Goal: Information Seeking & Learning: Learn about a topic

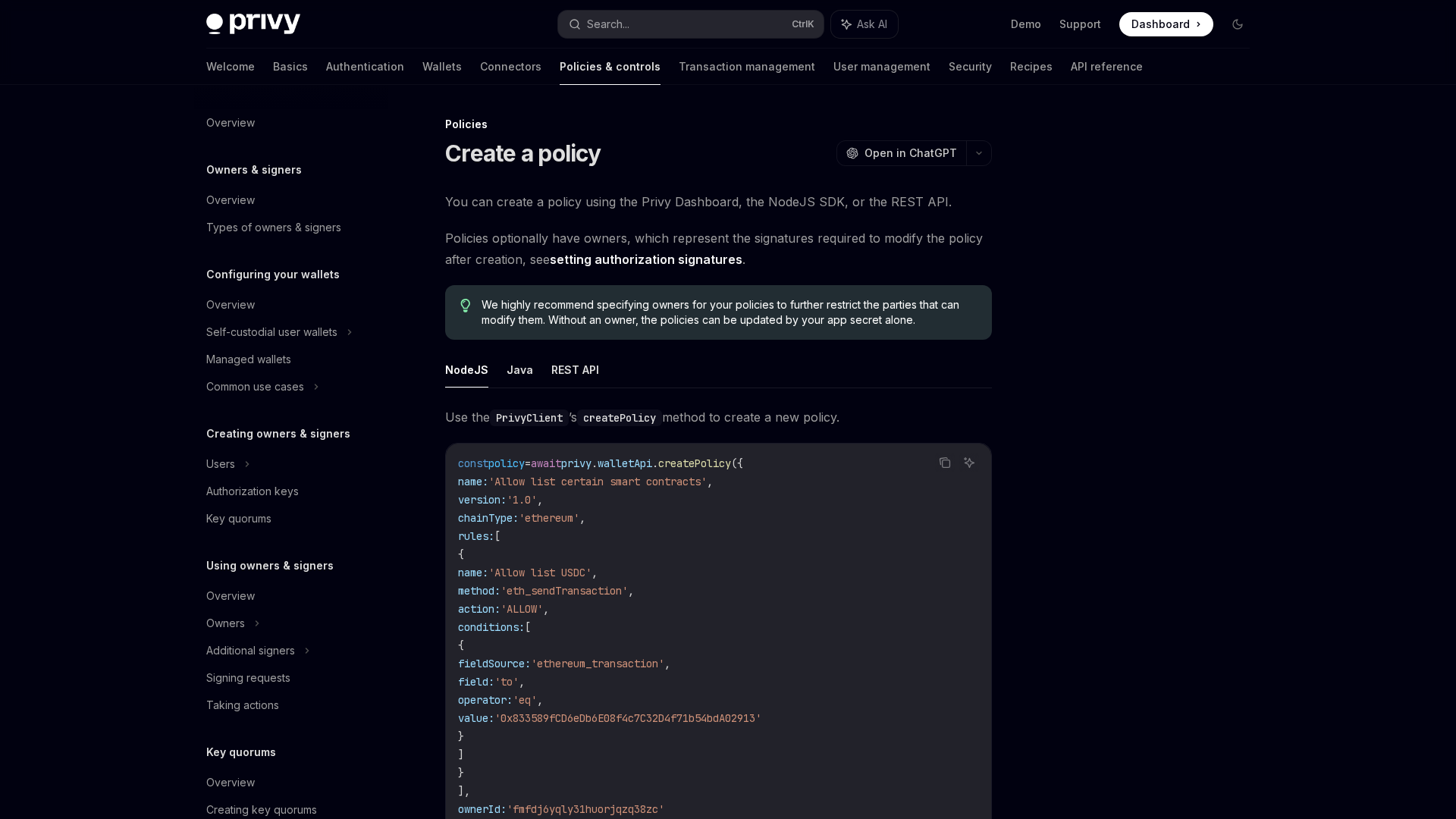
scroll to position [249, 0]
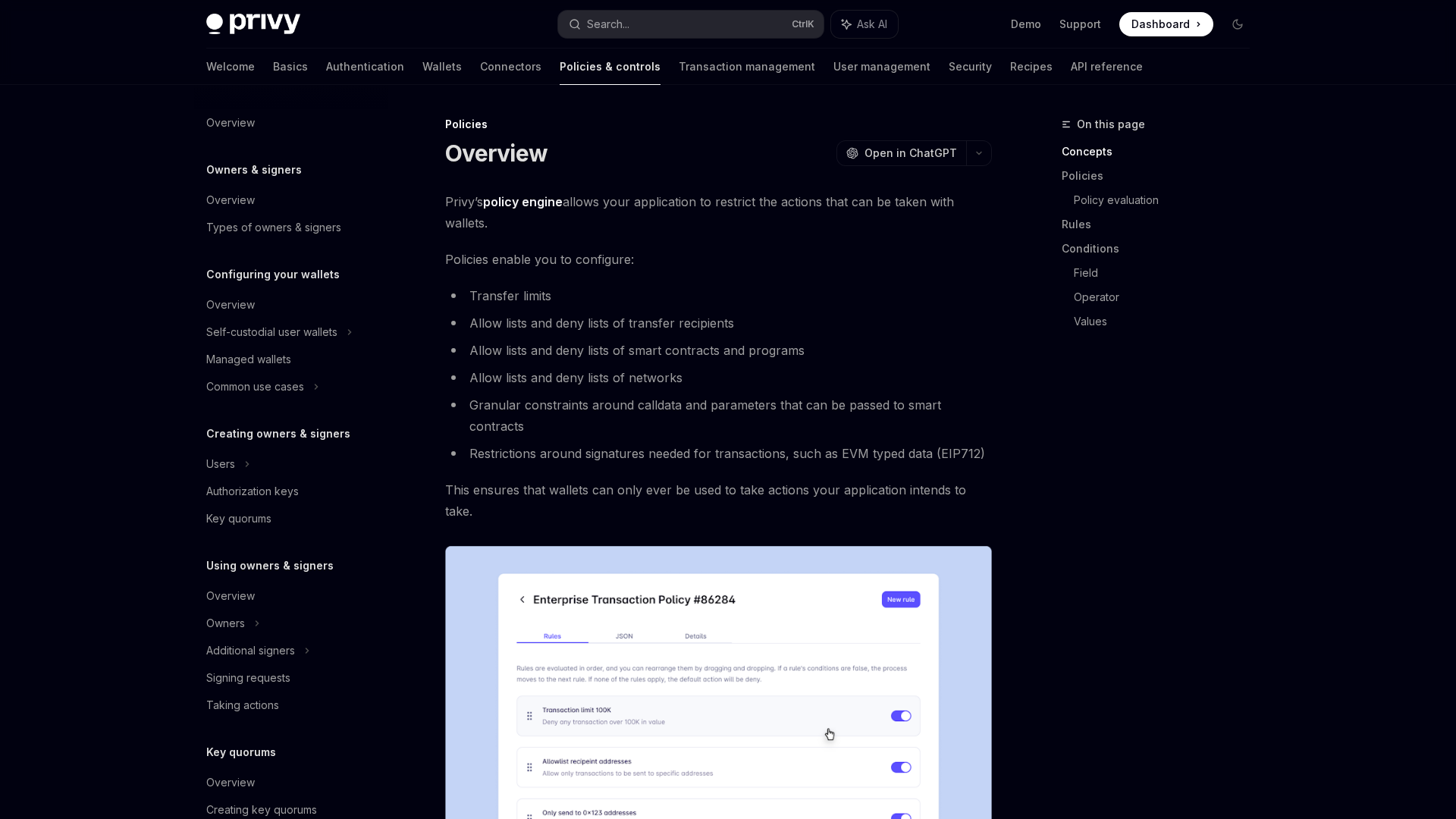
scroll to position [249, 0]
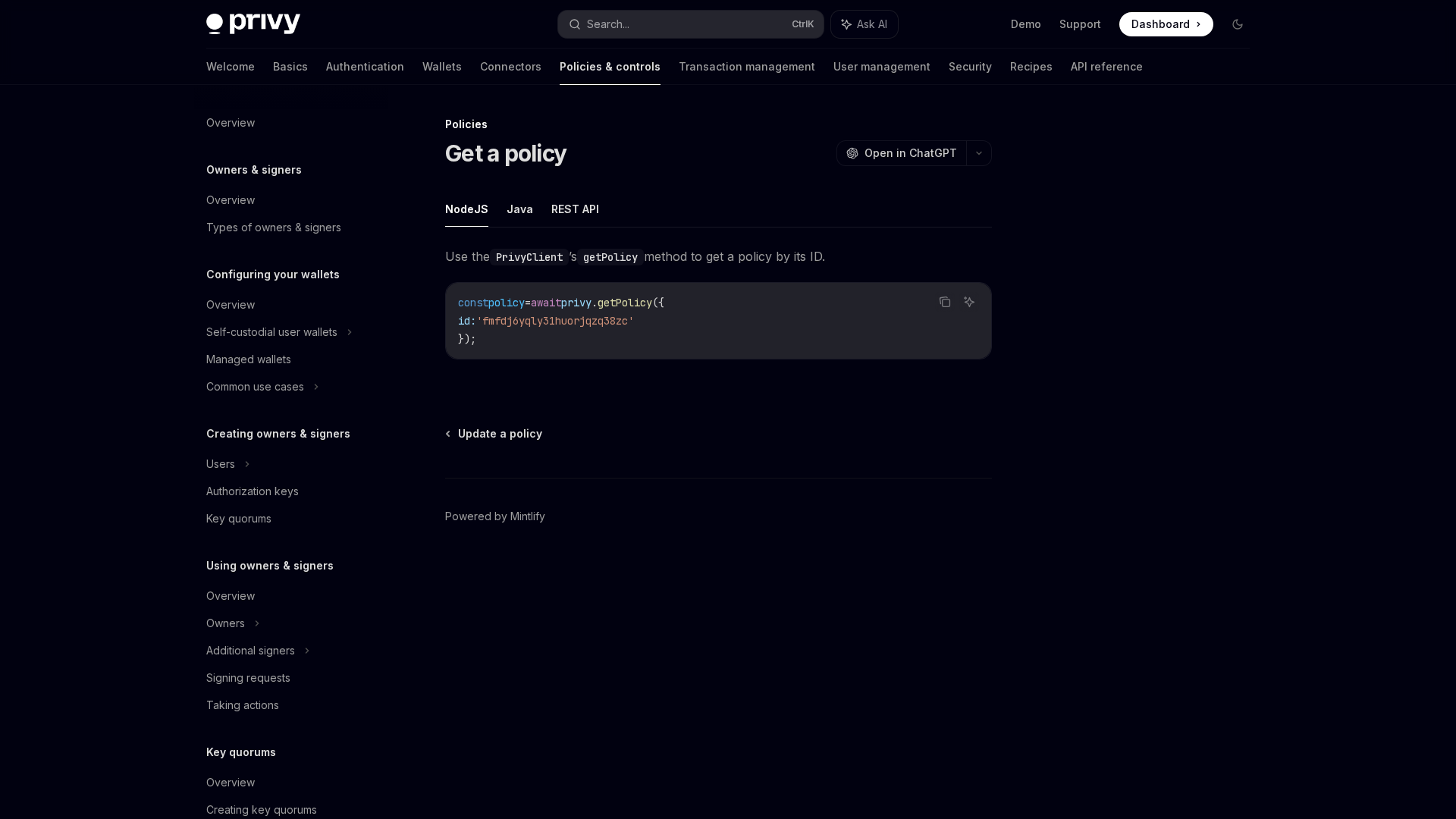
scroll to position [249, 0]
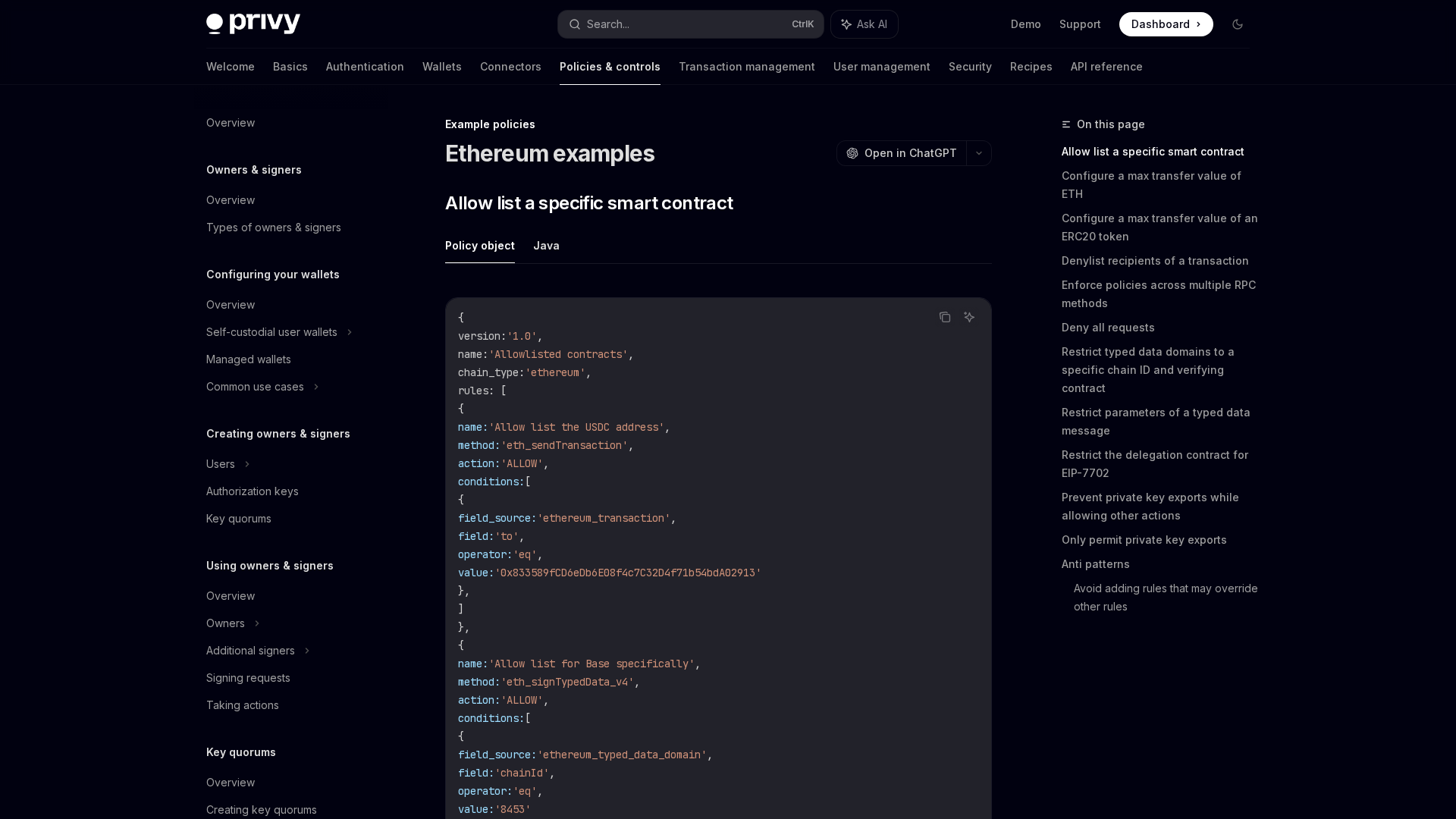
scroll to position [303, 0]
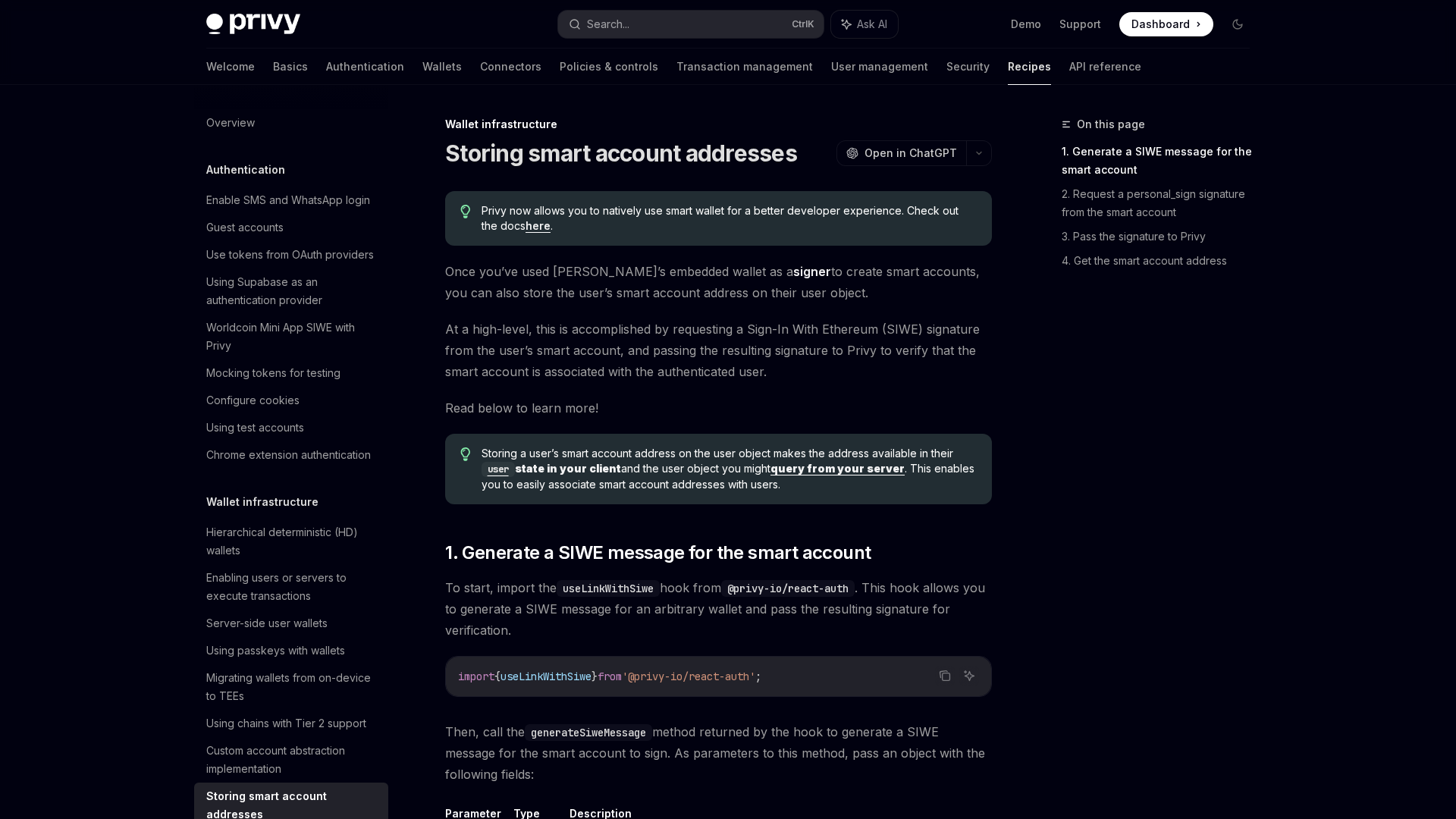
scroll to position [353, 0]
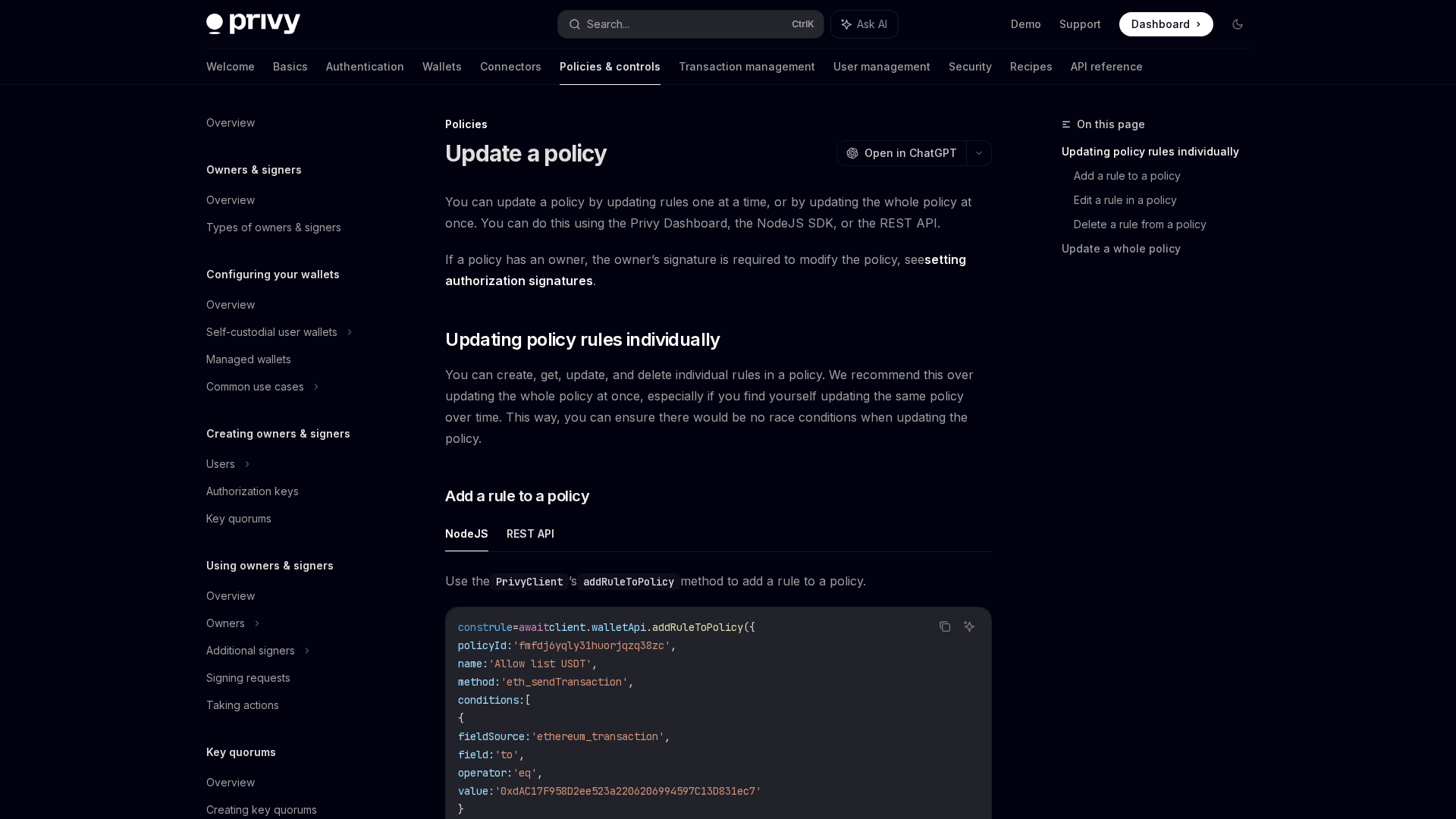
scroll to position [249, 0]
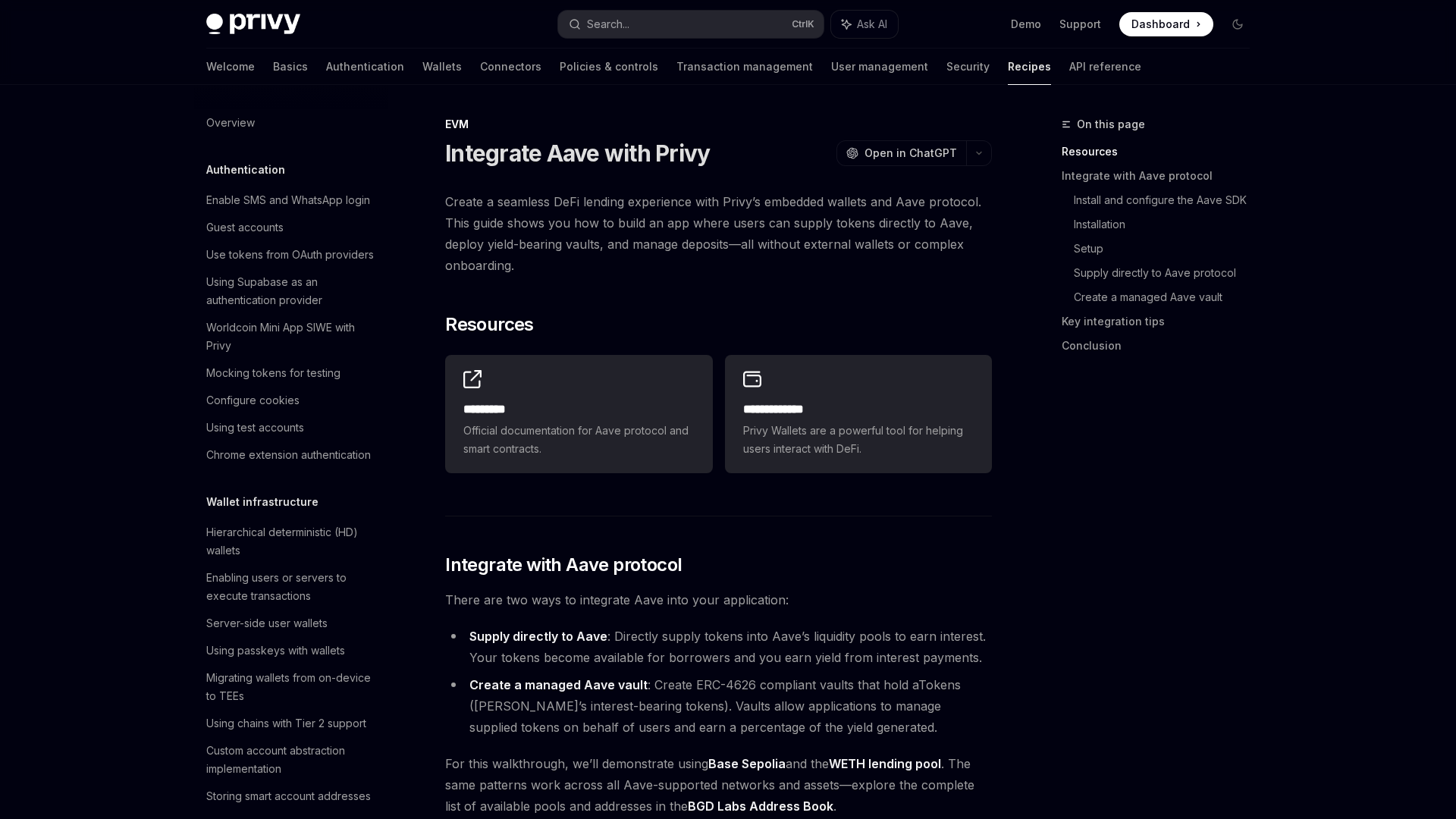
scroll to position [1919, 0]
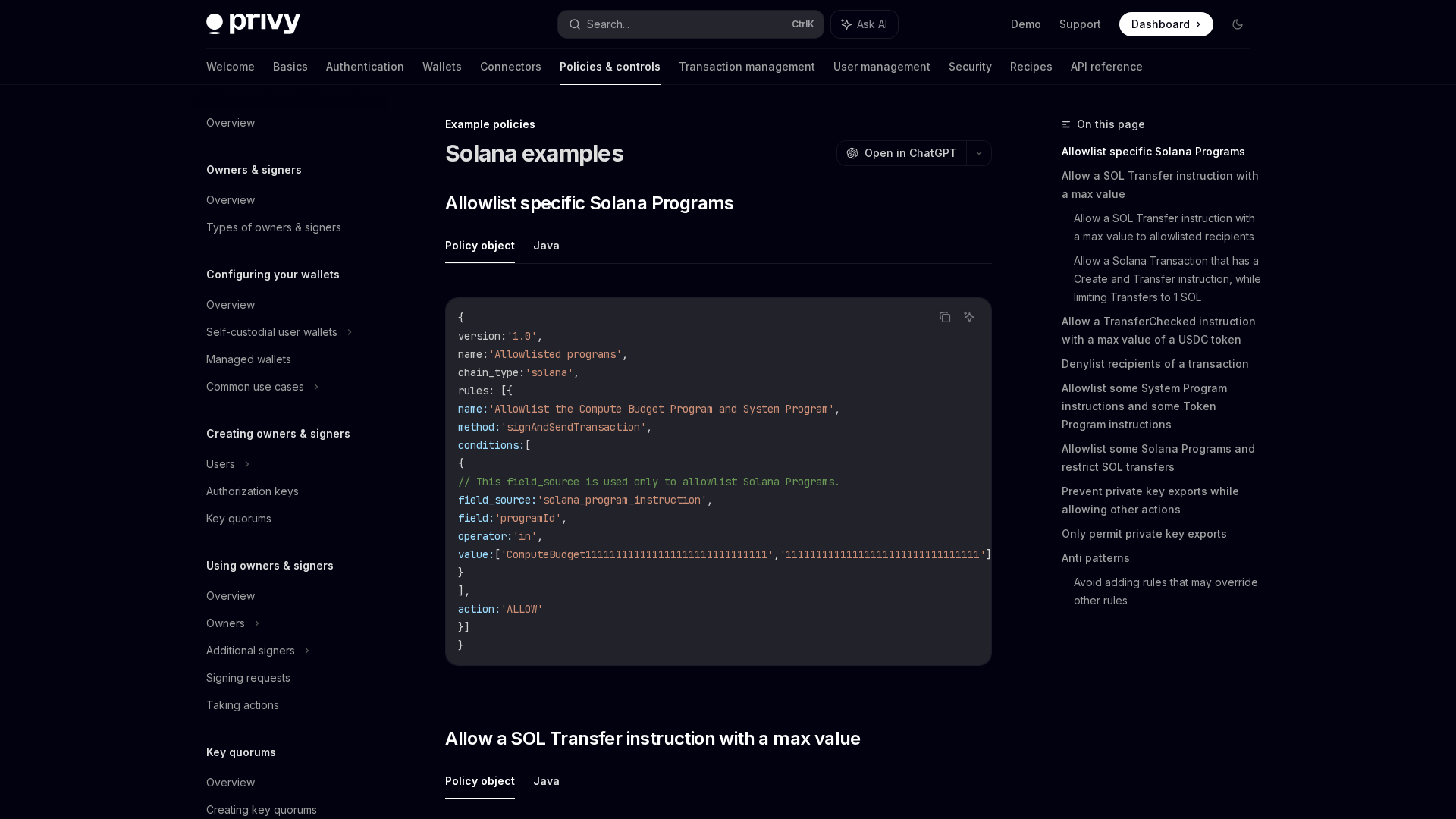
scroll to position [303, 0]
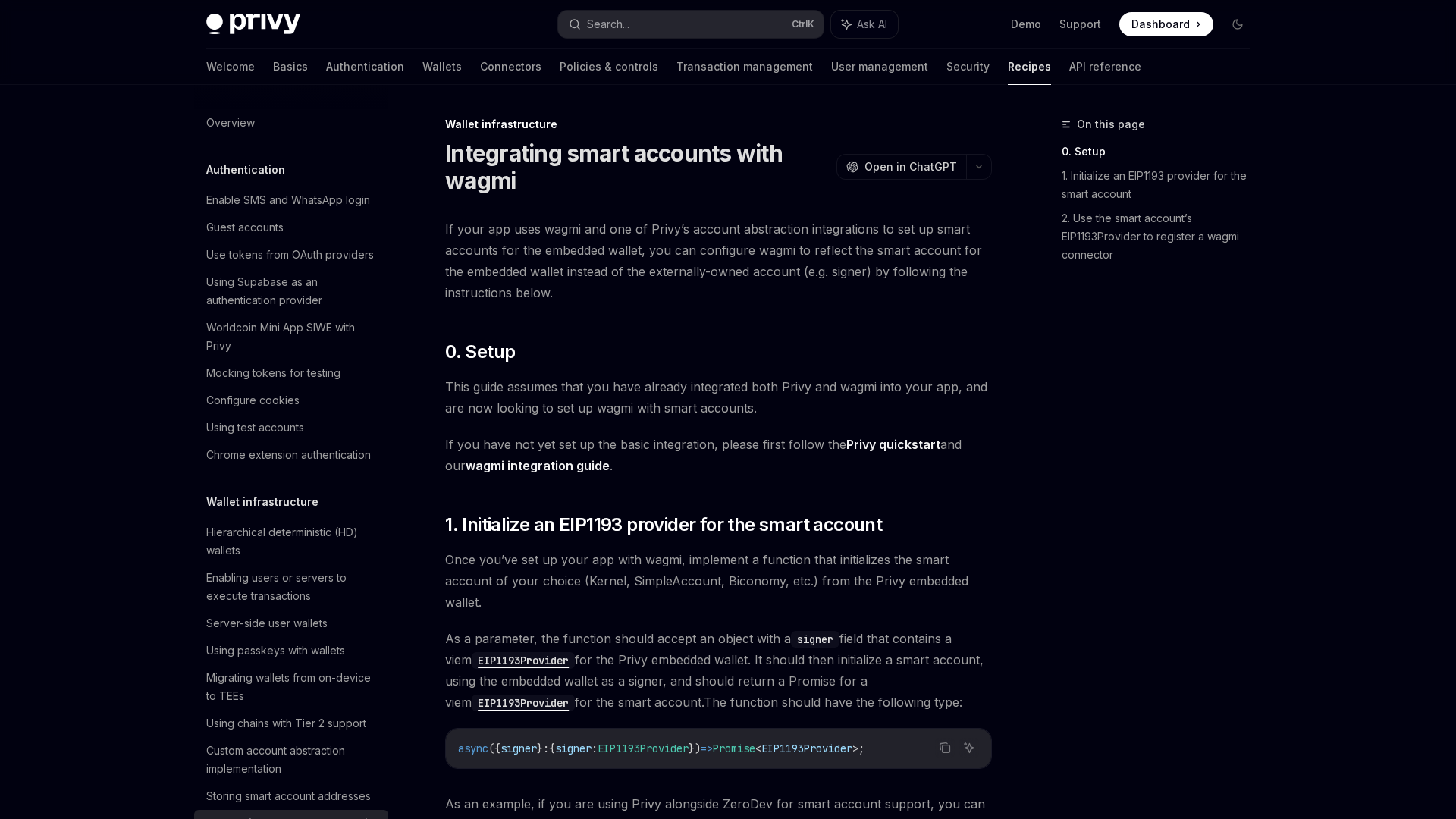
scroll to position [381, 0]
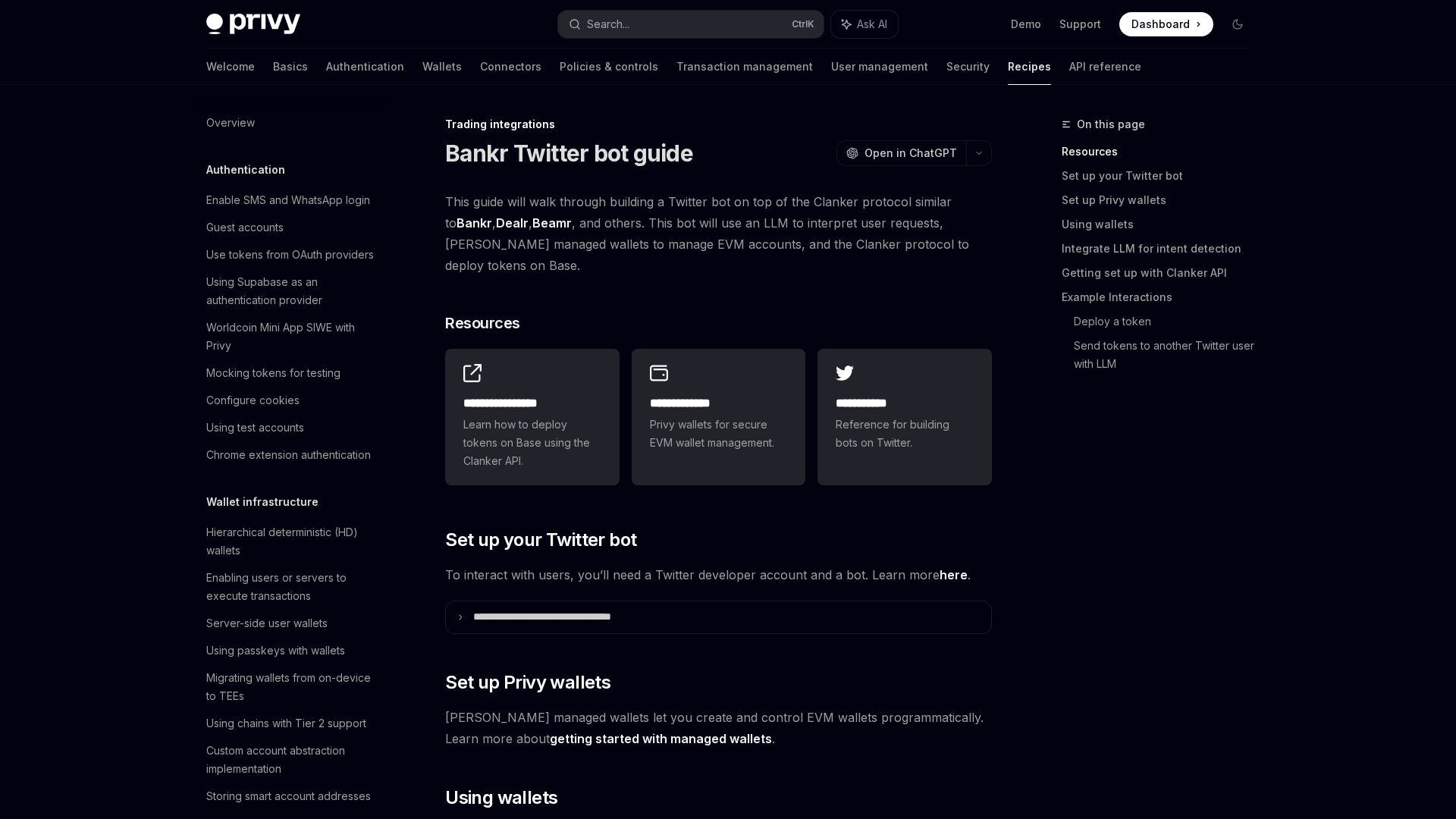
scroll to position [1369, 0]
